Goal: Task Accomplishment & Management: Complete application form

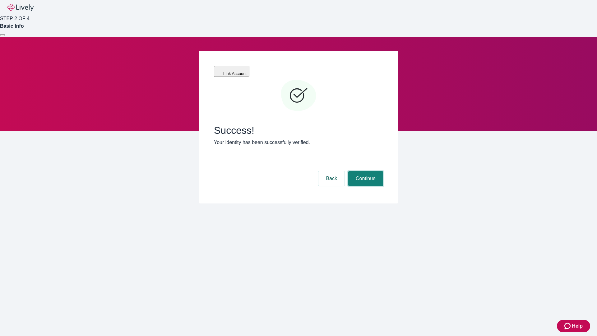
click at [365, 171] on button "Continue" at bounding box center [365, 178] width 35 height 15
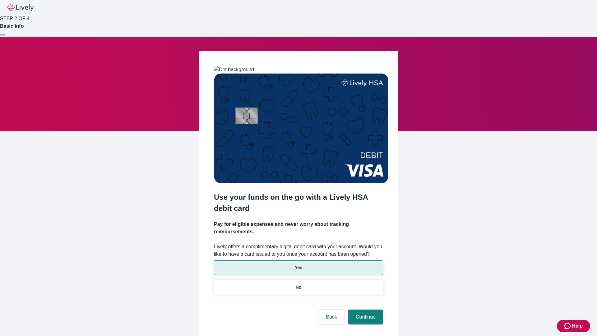
click at [298, 264] on p "Yes" at bounding box center [298, 267] width 7 height 7
click at [365, 309] on button "Continue" at bounding box center [365, 316] width 35 height 15
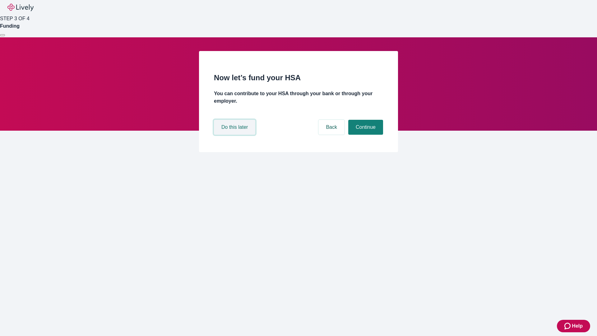
click at [235, 135] on button "Do this later" at bounding box center [234, 127] width 41 height 15
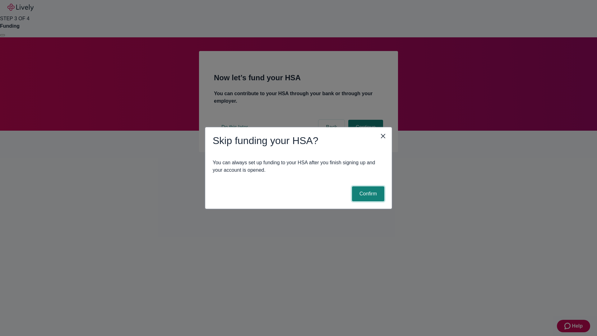
click at [367, 194] on button "Confirm" at bounding box center [368, 193] width 32 height 15
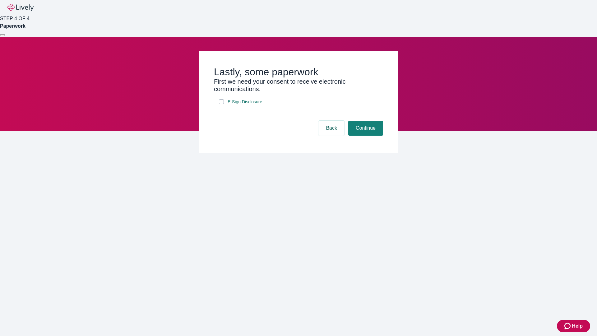
click at [221, 104] on input "E-Sign Disclosure" at bounding box center [221, 101] width 5 height 5
checkbox input "true"
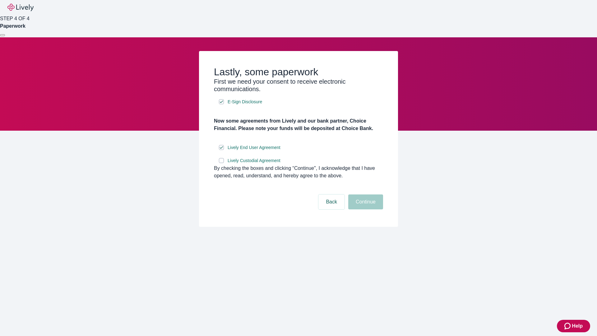
click at [221, 163] on input "Lively Custodial Agreement" at bounding box center [221, 160] width 5 height 5
checkbox input "true"
click at [365, 209] on button "Continue" at bounding box center [365, 201] width 35 height 15
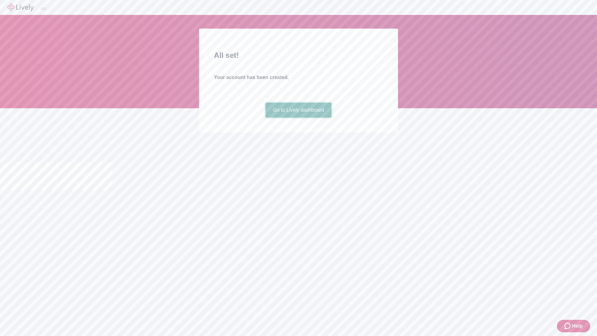
click at [298, 117] on link "Go to Lively dashboard" at bounding box center [298, 110] width 66 height 15
